Goal: Information Seeking & Learning: Learn about a topic

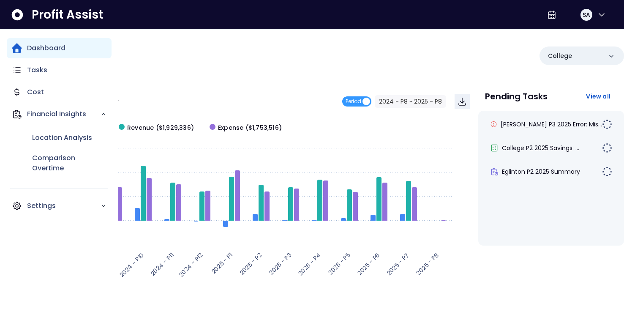
click at [46, 46] on p "Dashboard" at bounding box center [46, 48] width 38 height 10
click at [52, 47] on p "Dashboard" at bounding box center [46, 48] width 38 height 10
click at [24, 49] on div "Dashboard" at bounding box center [59, 48] width 105 height 20
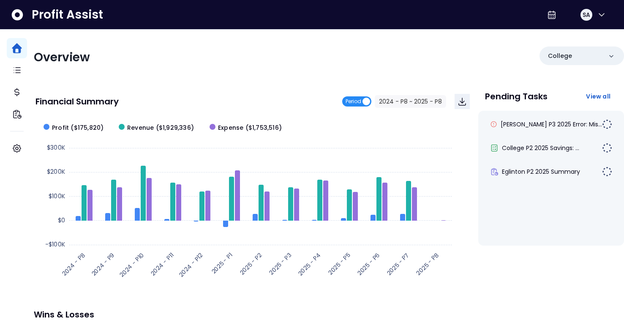
click at [357, 101] on span "Period" at bounding box center [353, 101] width 16 height 10
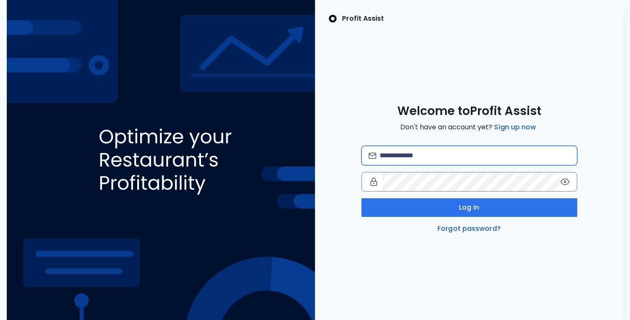
click at [397, 158] on input "email" at bounding box center [475, 155] width 190 height 19
type input "**********"
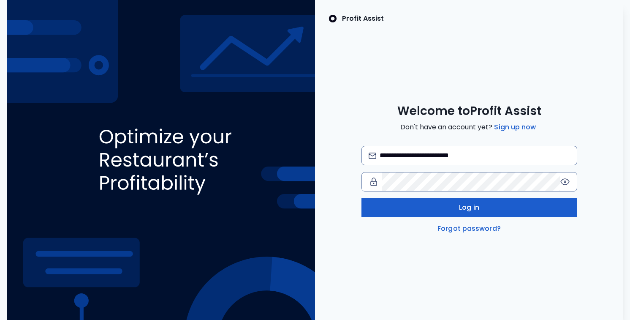
click at [453, 204] on button "Log in" at bounding box center [470, 207] width 216 height 19
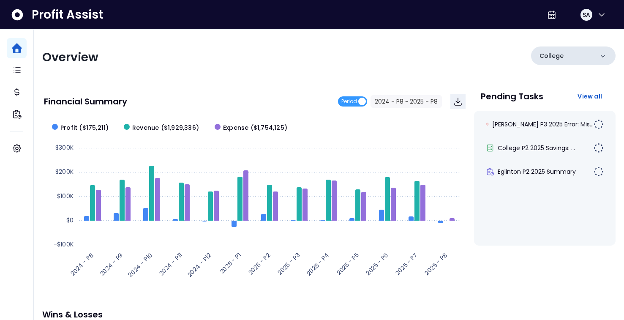
click at [601, 55] on icon at bounding box center [602, 56] width 8 height 8
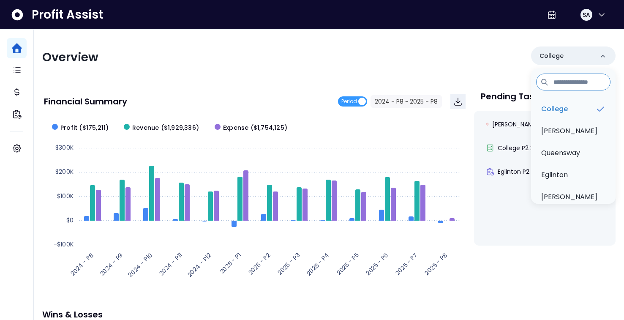
click at [499, 54] on div "Overview College College Duncan Queensway Eglinton Danforth" at bounding box center [328, 57] width 573 height 22
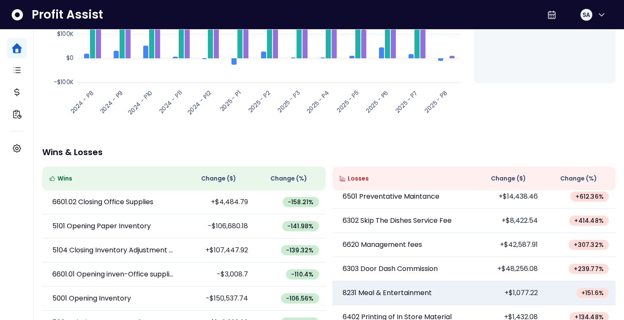
scroll to position [87, 0]
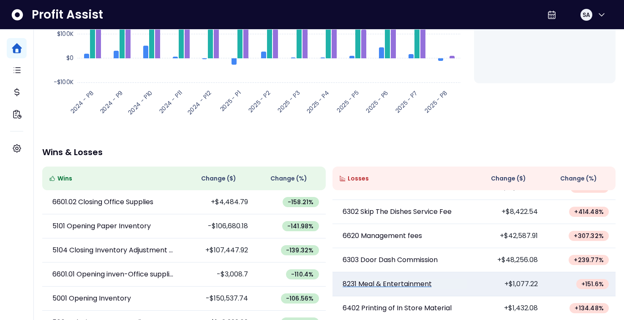
click at [392, 283] on p "8231 Meal & Entertainment" at bounding box center [386, 284] width 89 height 10
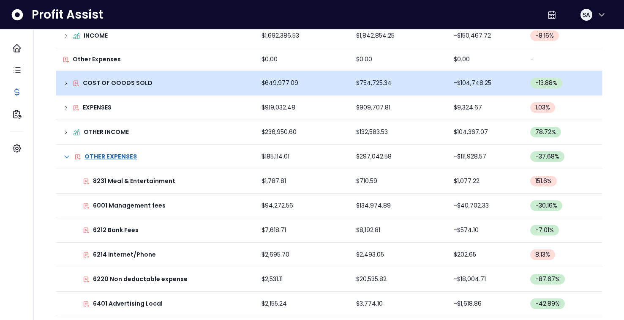
click at [130, 82] on p "COST OF GOODS SOLD" at bounding box center [118, 83] width 70 height 9
click at [119, 83] on p "COST OF GOODS SOLD" at bounding box center [118, 83] width 70 height 9
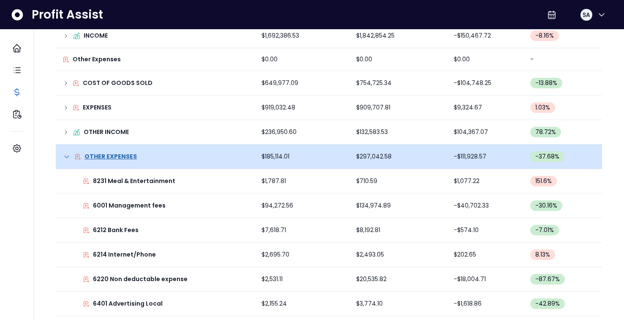
click at [67, 157] on icon at bounding box center [67, 156] width 4 height 2
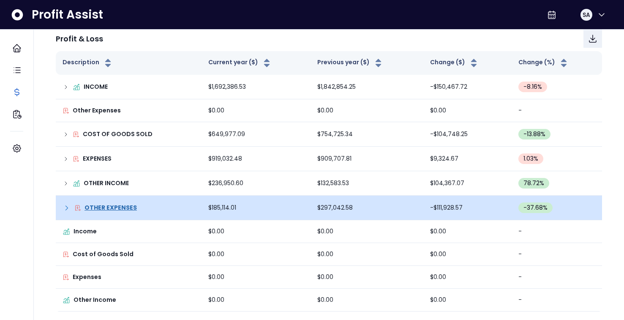
scroll to position [111, 0]
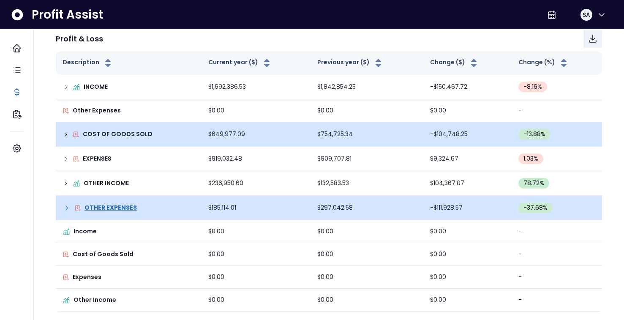
click at [100, 133] on p "COST OF GOODS SOLD" at bounding box center [118, 134] width 70 height 9
click at [66, 133] on icon at bounding box center [66, 134] width 7 height 7
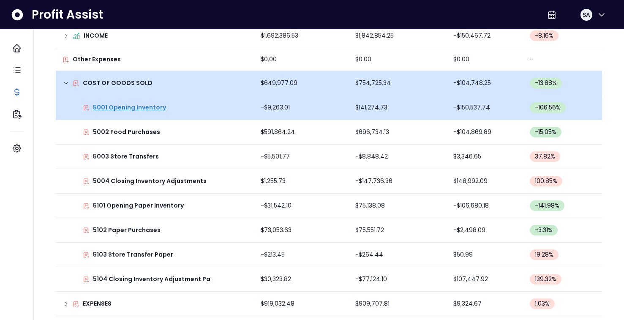
click at [142, 109] on p "5001 Opening Inventory" at bounding box center [129, 107] width 73 height 9
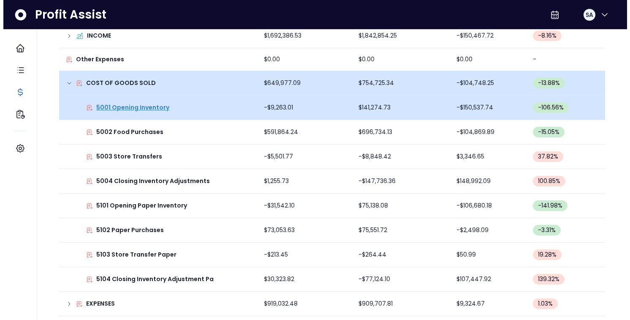
scroll to position [0, 0]
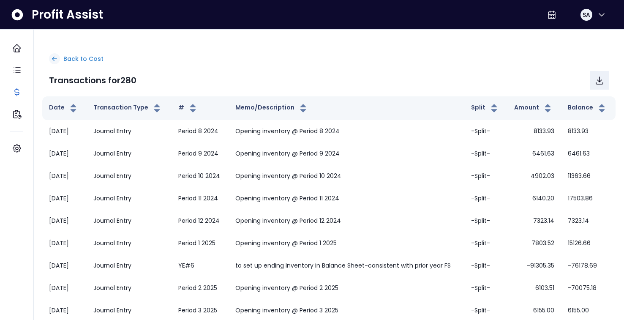
click at [55, 59] on icon at bounding box center [54, 59] width 5 height 4
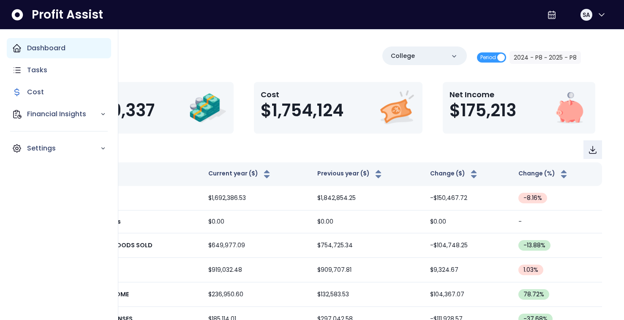
click at [45, 50] on p "Dashboard" at bounding box center [46, 48] width 38 height 10
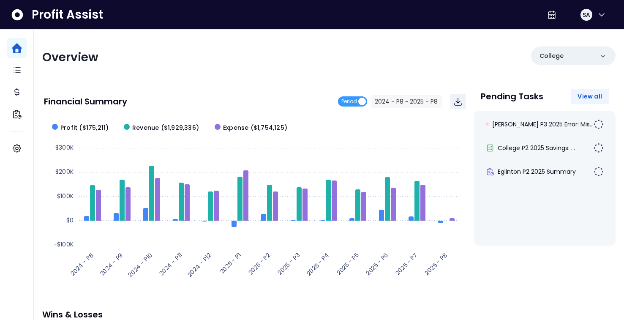
click at [588, 96] on span "View all" at bounding box center [589, 96] width 24 height 8
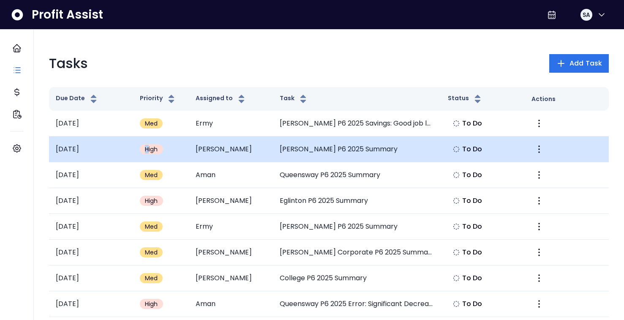
click at [147, 147] on span "High" at bounding box center [151, 149] width 13 height 8
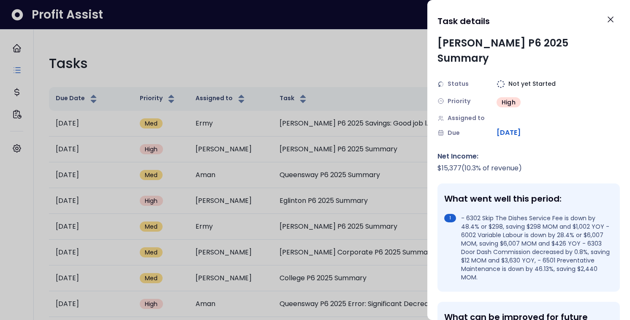
click at [95, 149] on div at bounding box center [315, 160] width 630 height 320
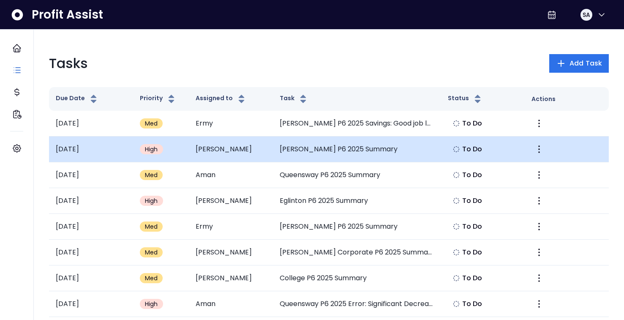
click at [113, 150] on td "2025-07-21" at bounding box center [91, 149] width 84 height 26
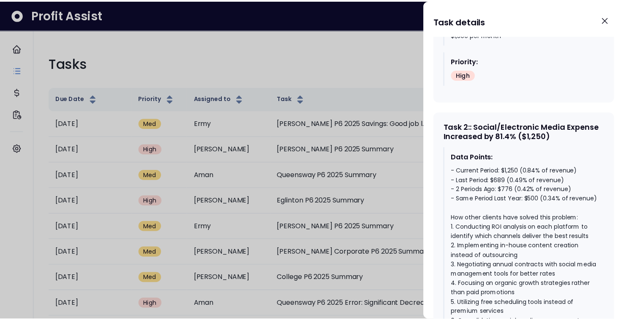
scroll to position [754, 0]
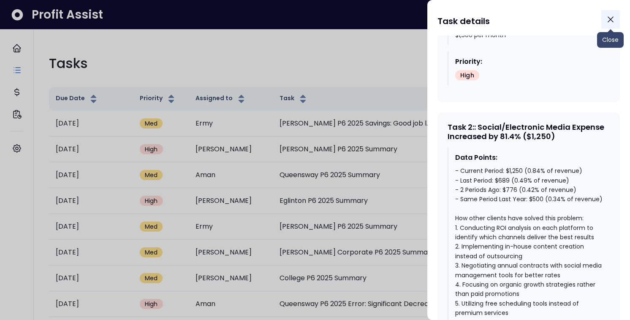
click at [609, 20] on icon "Close" at bounding box center [611, 19] width 10 height 10
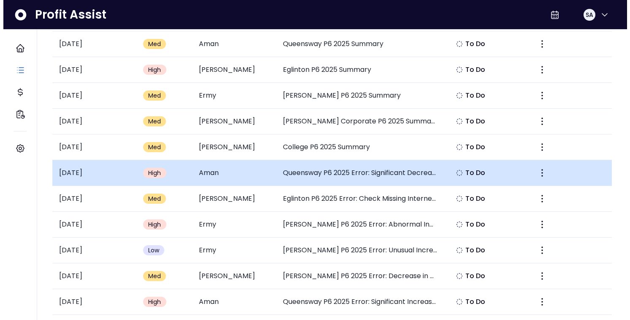
scroll to position [127, 0]
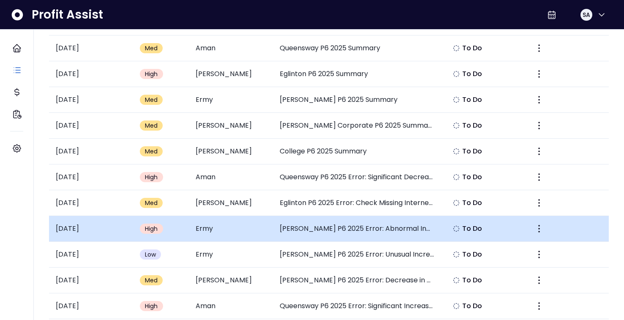
click at [153, 228] on span "High" at bounding box center [151, 228] width 13 height 8
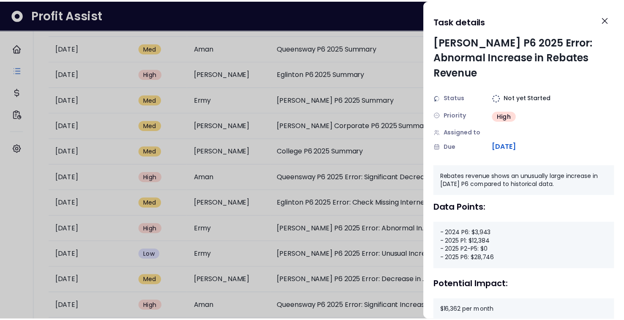
scroll to position [2, 0]
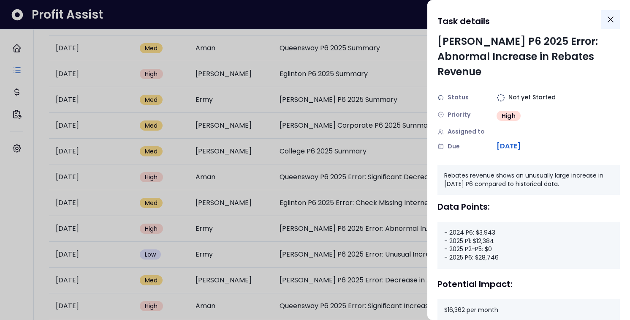
click at [608, 18] on icon "Close" at bounding box center [611, 19] width 10 height 10
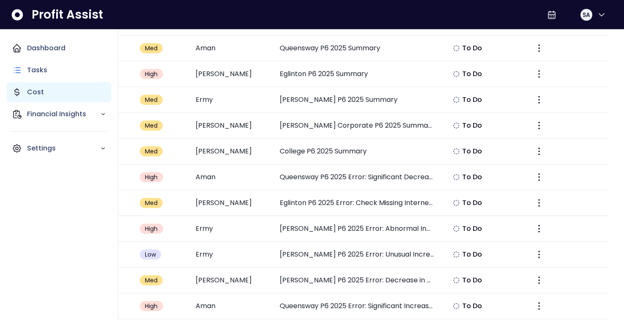
click at [38, 92] on p "Cost" at bounding box center [35, 92] width 17 height 10
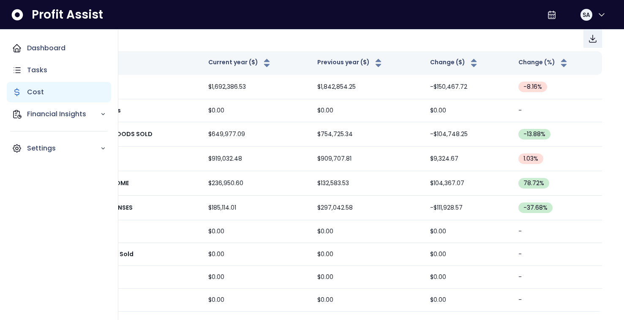
scroll to position [111, 0]
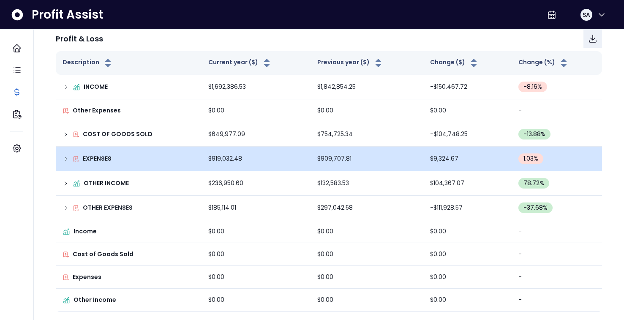
click at [105, 157] on p "EXPENSES" at bounding box center [97, 158] width 29 height 9
drag, startPoint x: 105, startPoint y: 159, endPoint x: 81, endPoint y: 160, distance: 24.6
click at [105, 159] on p "EXPENSES" at bounding box center [97, 158] width 29 height 9
click at [67, 158] on icon at bounding box center [66, 158] width 7 height 7
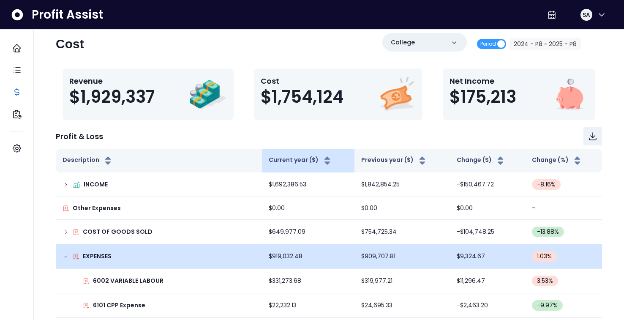
scroll to position [0, 0]
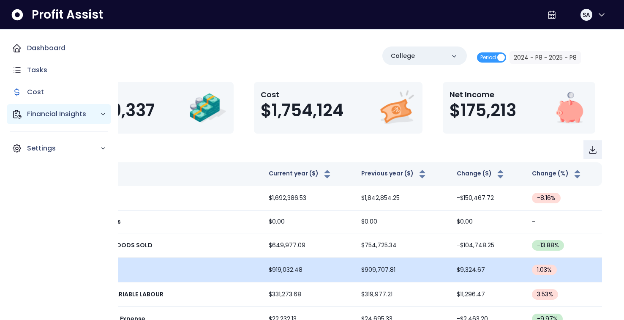
click at [100, 114] on icon "Main navigation" at bounding box center [103, 114] width 6 height 6
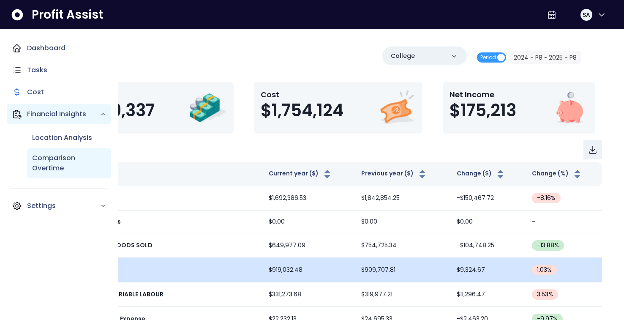
click at [57, 161] on p "Comparison Overtime" at bounding box center [69, 163] width 74 height 20
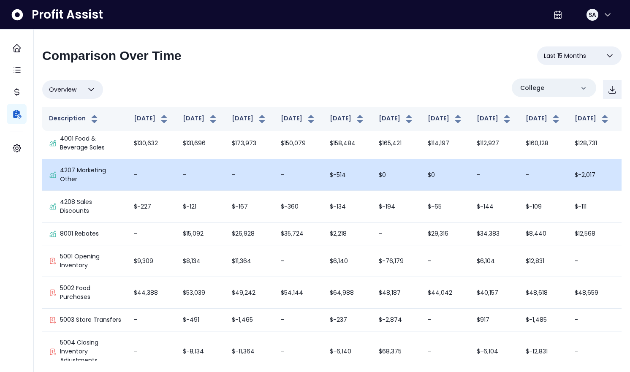
scroll to position [5, 100]
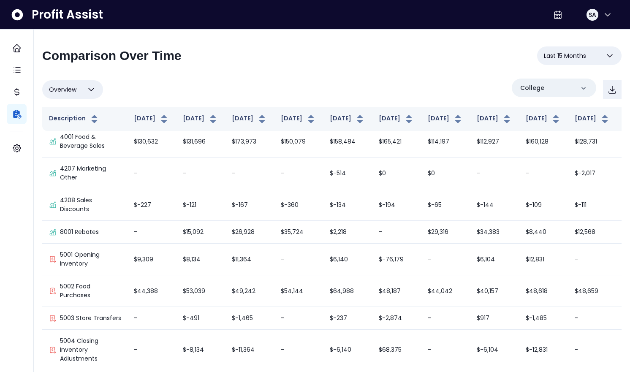
drag, startPoint x: 201, startPoint y: 354, endPoint x: 193, endPoint y: 358, distance: 9.6
click at [193, 319] on div "Description May 2024 Jun 2024 Jul 2024 Aug 2024 Sep 2024 Oct 2024 Nov 2024 Dec …" at bounding box center [331, 233] width 579 height 253
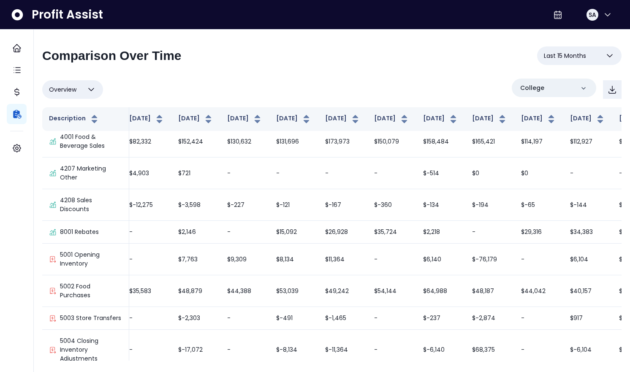
scroll to position [5, 0]
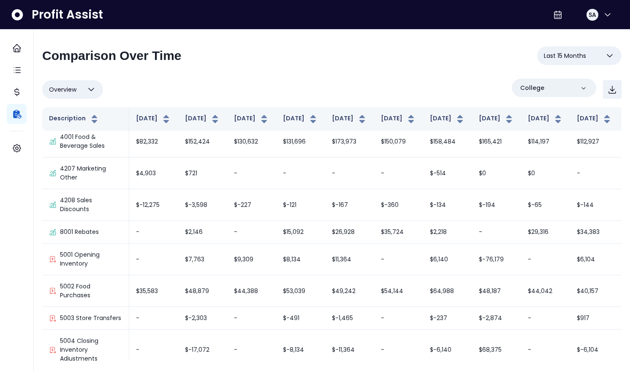
click at [608, 53] on icon "button" at bounding box center [610, 56] width 10 height 10
click at [419, 52] on div "**********" at bounding box center [331, 58] width 579 height 25
click at [89, 88] on icon "button" at bounding box center [91, 89] width 10 height 10
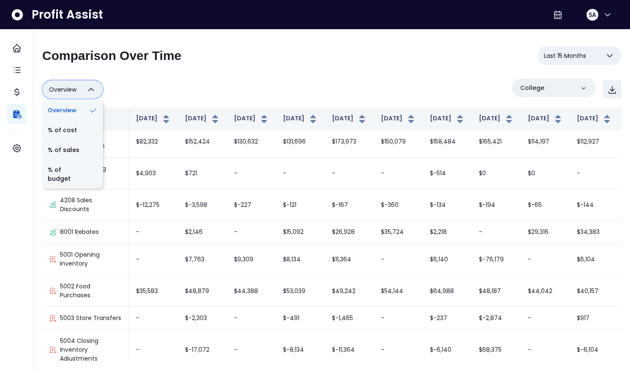
click at [166, 92] on div "Overview Overview % of cost % of sales % of budget ******** College" at bounding box center [331, 90] width 579 height 22
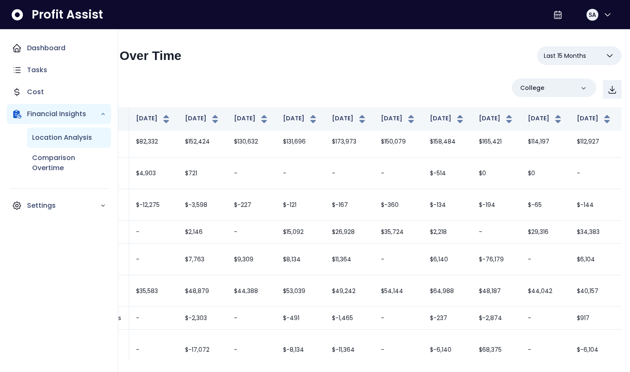
click at [64, 139] on p "Location Analysis" at bounding box center [62, 138] width 60 height 10
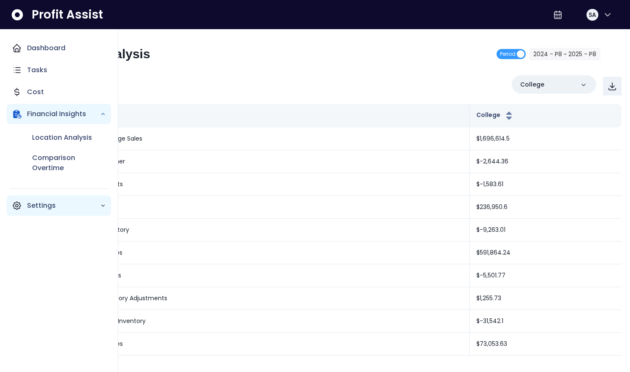
click at [83, 207] on p "Settings" at bounding box center [63, 206] width 73 height 10
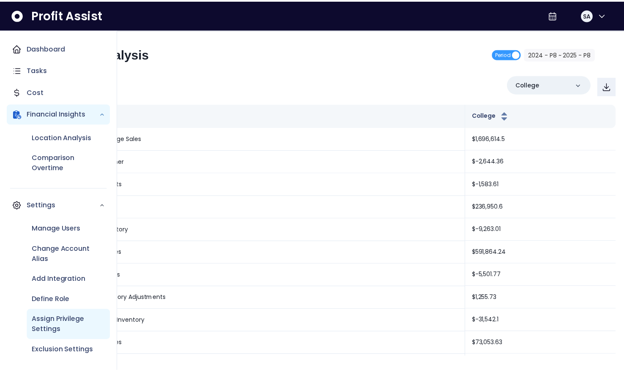
scroll to position [1, 0]
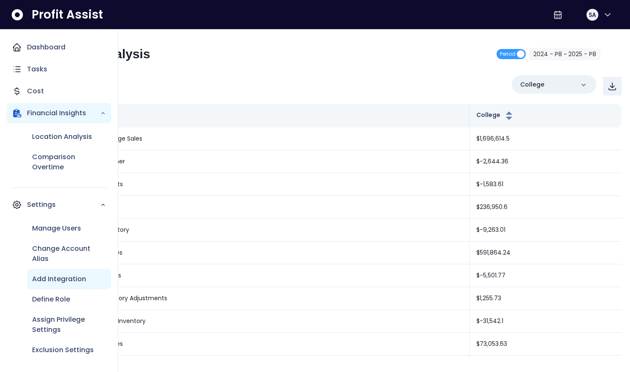
click at [65, 279] on p "Add Integration" at bounding box center [59, 279] width 54 height 10
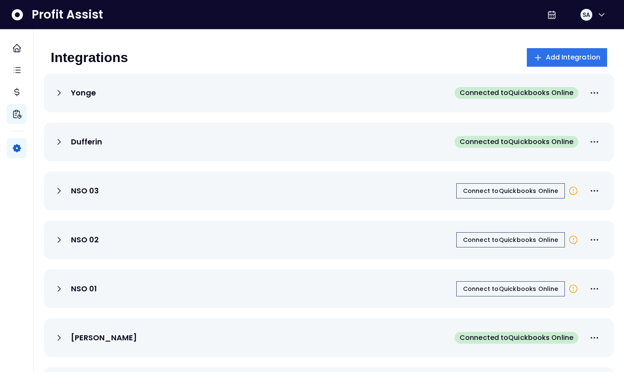
click at [182, 54] on div "Integrations Add Integration" at bounding box center [329, 57] width 556 height 19
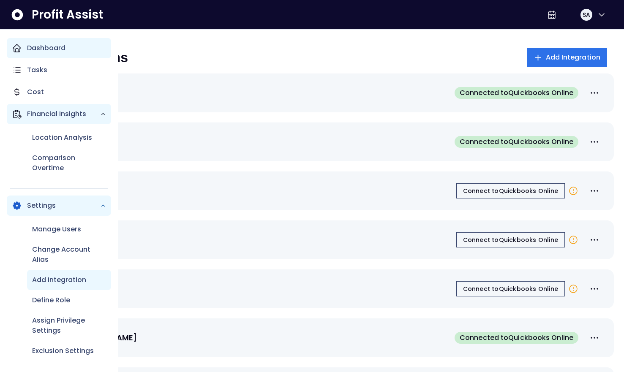
click at [44, 48] on p "Dashboard" at bounding box center [46, 48] width 38 height 10
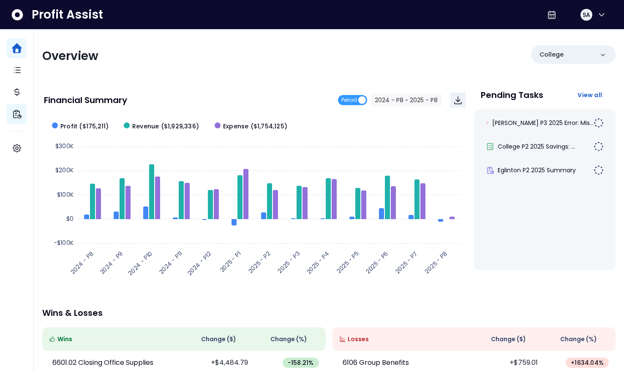
scroll to position [2, 0]
